Goal: Information Seeking & Learning: Compare options

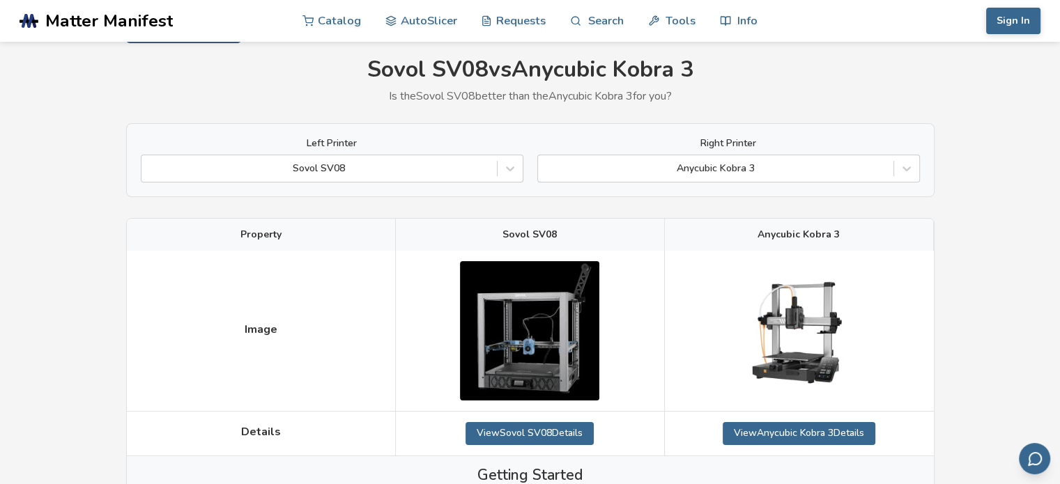
scroll to position [70, 0]
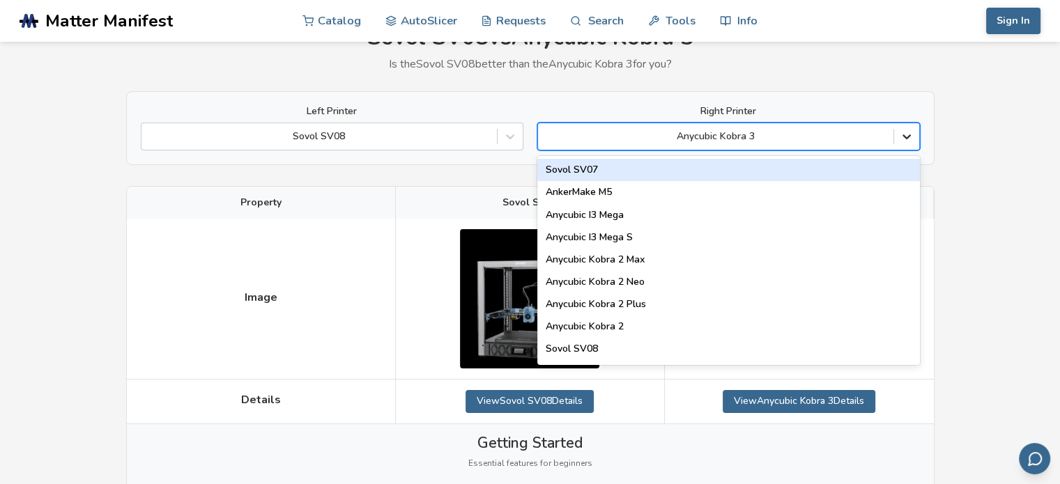
click at [906, 133] on icon at bounding box center [907, 137] width 14 height 14
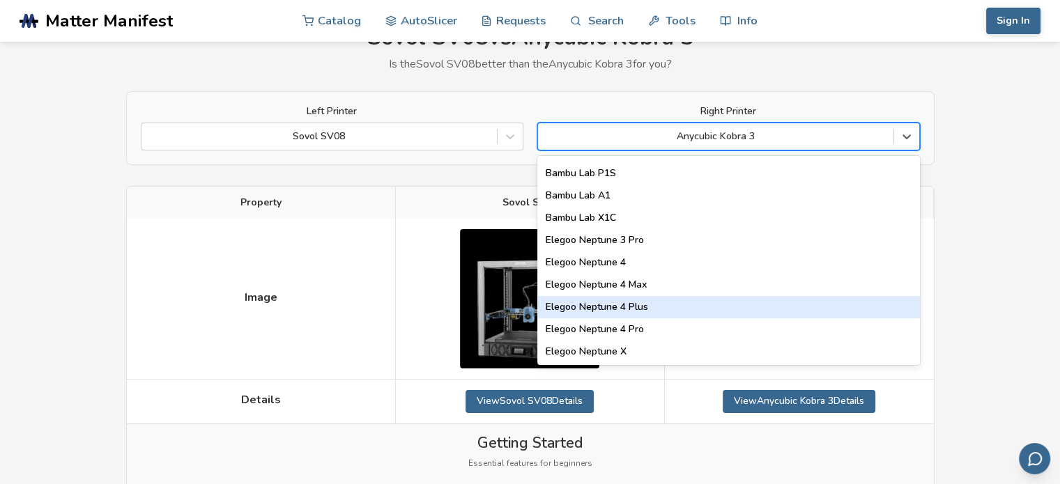
scroll to position [1046, 0]
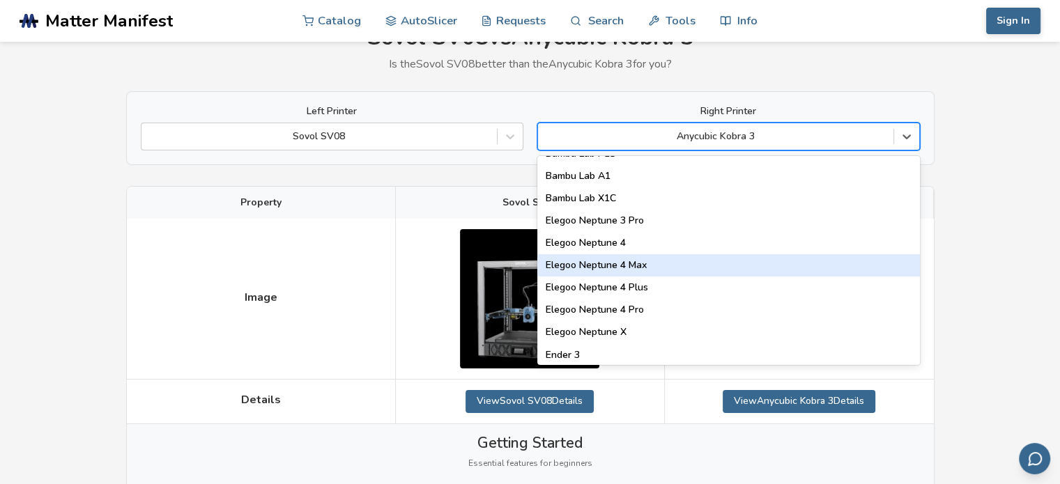
click at [741, 261] on div "Elegoo Neptune 4 Max" at bounding box center [728, 265] width 383 height 22
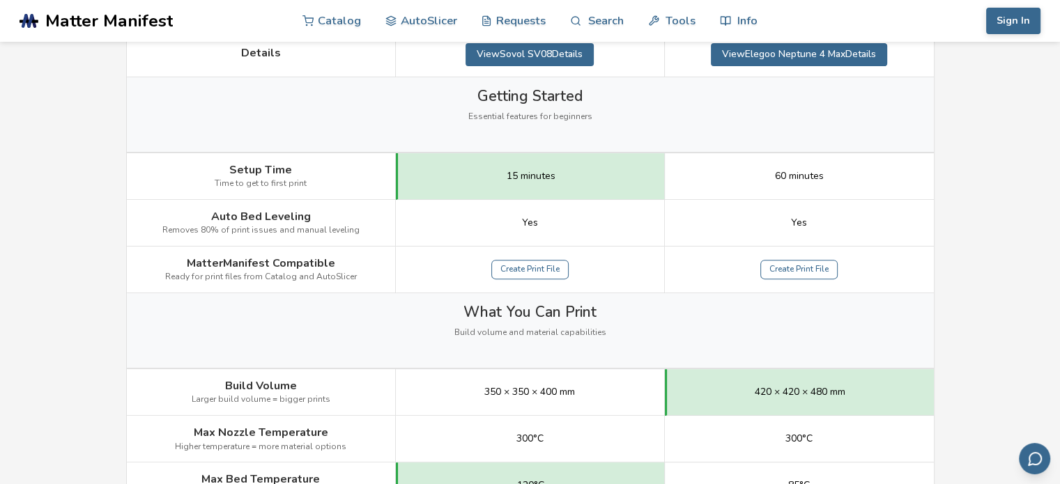
scroll to position [418, 0]
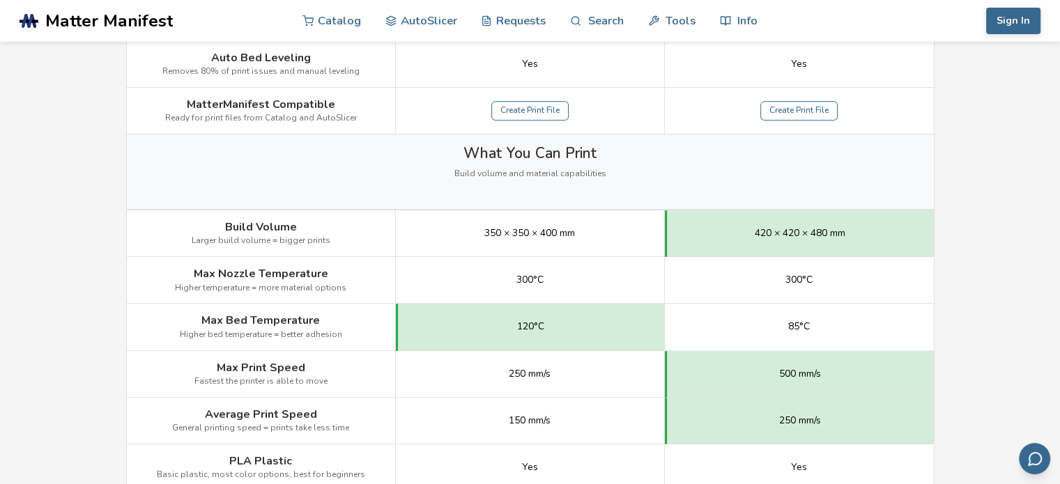
scroll to position [697, 0]
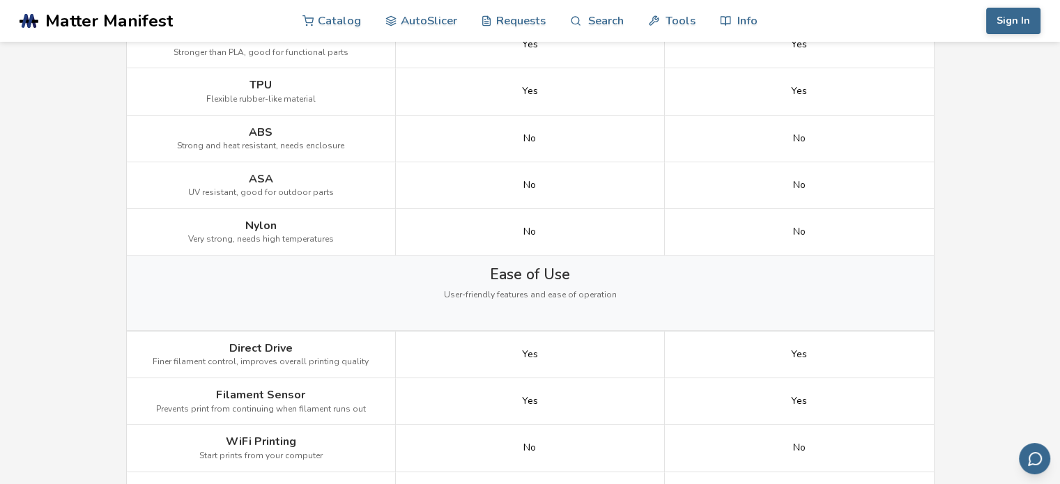
click at [984, 186] on main "← Back to 3D Printers Sovol SV08 vs Elegoo Neptune 4 Max Is the Sovol SV08 bett…" at bounding box center [530, 438] width 1060 height 2968
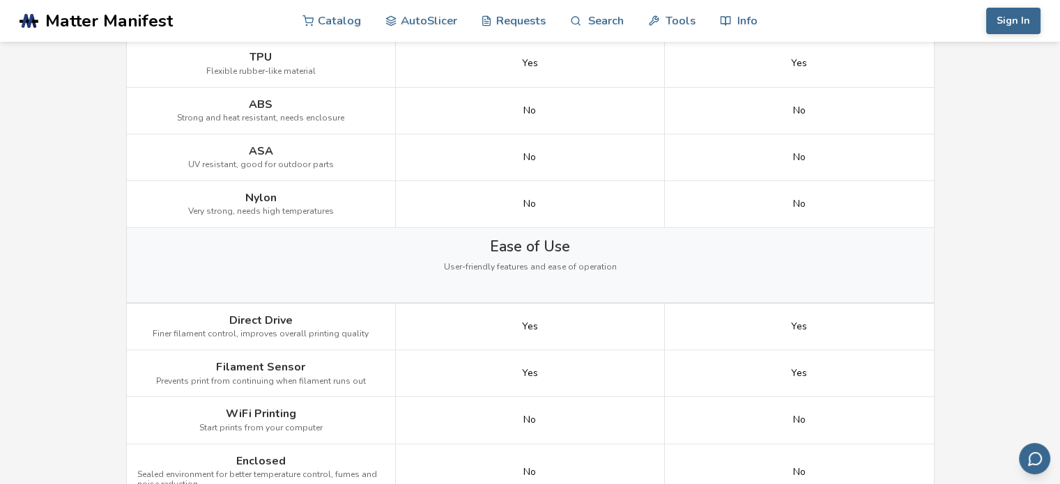
scroll to position [1115, 0]
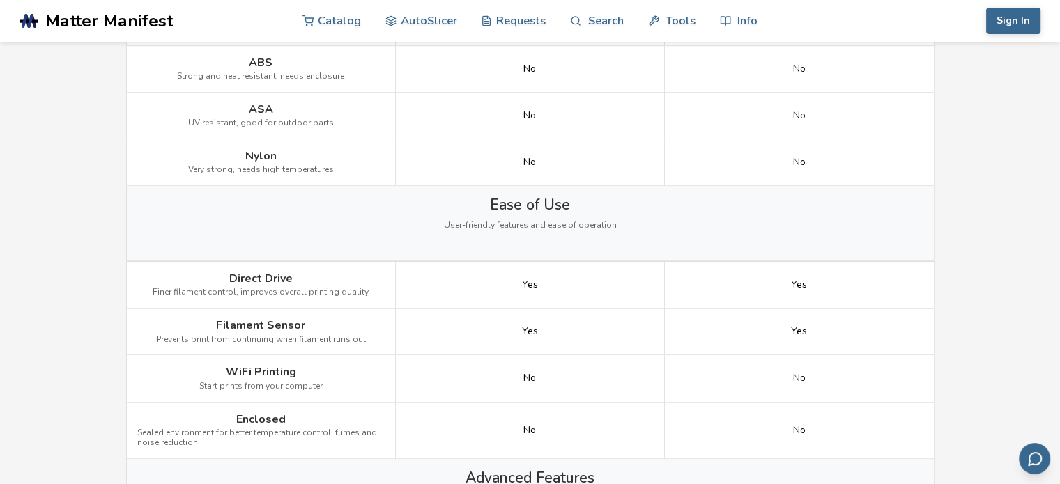
click at [983, 185] on main "← Back to 3D Printers Sovol SV08 vs Elegoo Neptune 4 Max Is the Sovol SV08 bett…" at bounding box center [530, 369] width 1060 height 2968
click at [982, 185] on main "← Back to 3D Printers Sovol SV08 vs Elegoo Neptune 4 Max Is the Sovol SV08 bett…" at bounding box center [530, 369] width 1060 height 2968
